Goal: Check status

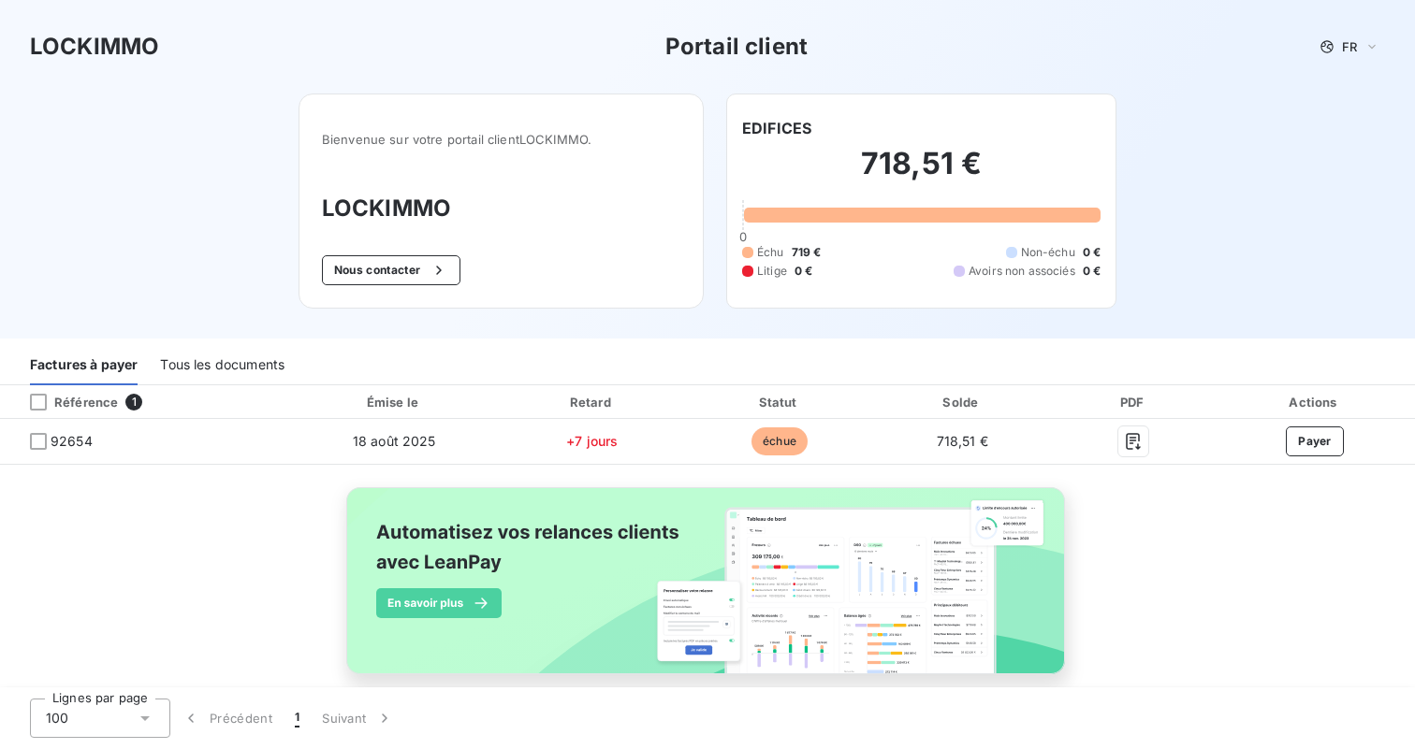
click at [196, 406] on div "Référence 1" at bounding box center [145, 402] width 283 height 19
click at [34, 412] on th "Référence 1" at bounding box center [145, 402] width 291 height 34
click at [37, 404] on div at bounding box center [38, 402] width 17 height 17
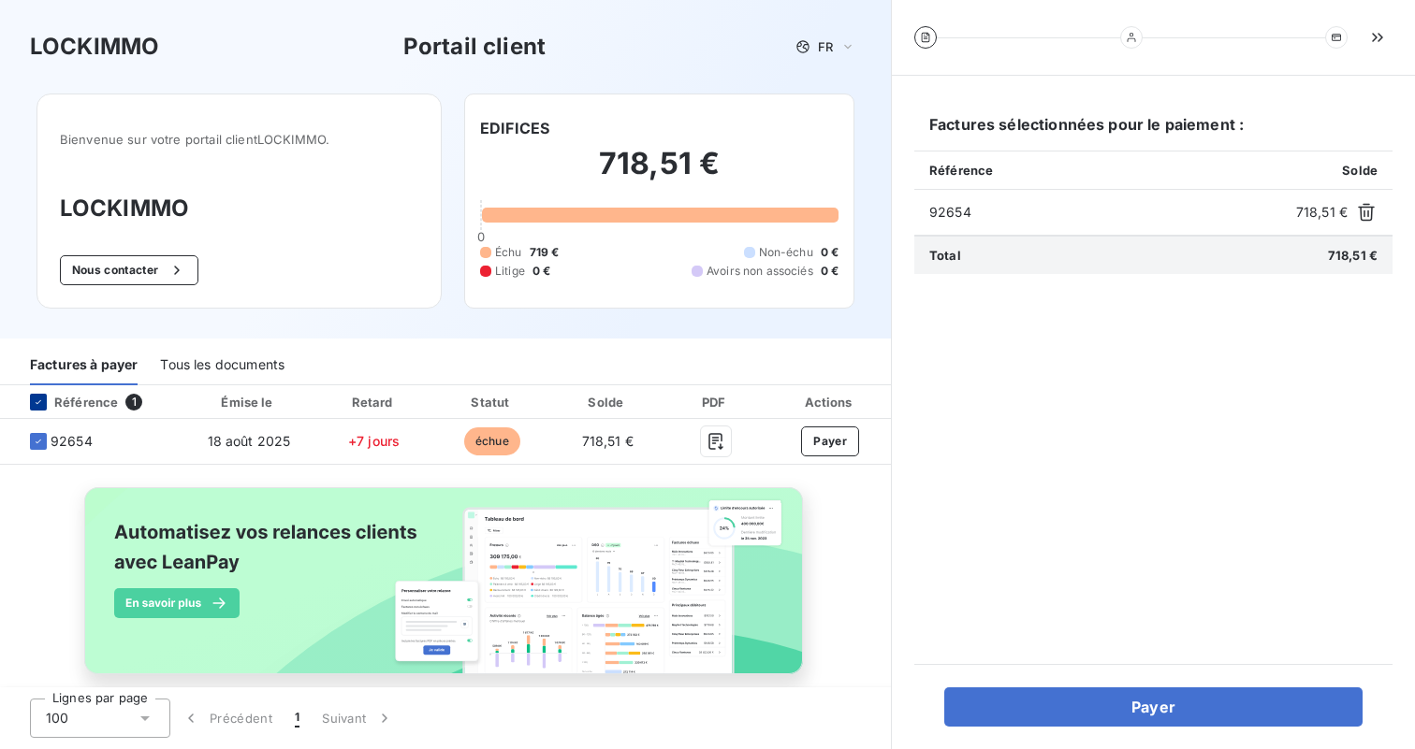
click at [37, 402] on icon at bounding box center [38, 402] width 11 height 11
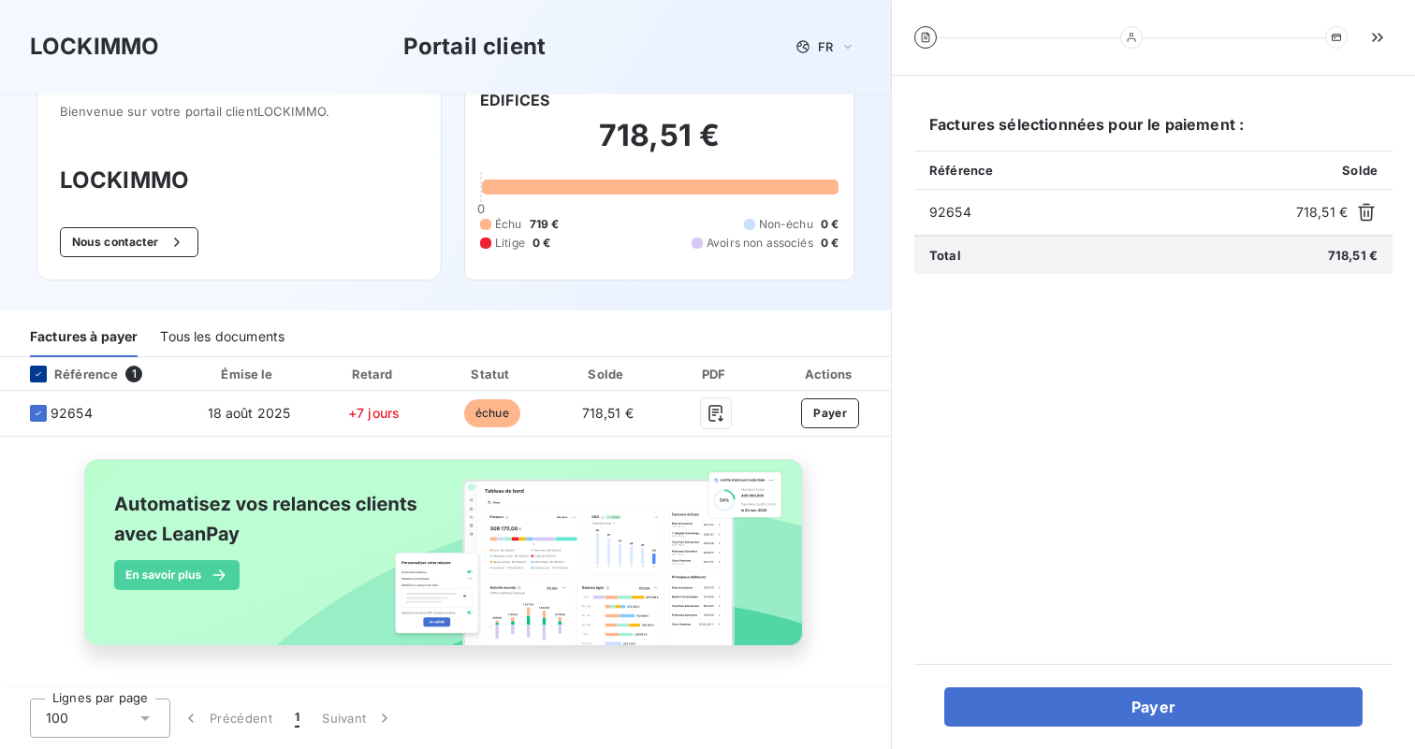
scroll to position [28, 0]
